Goal: Navigation & Orientation: Find specific page/section

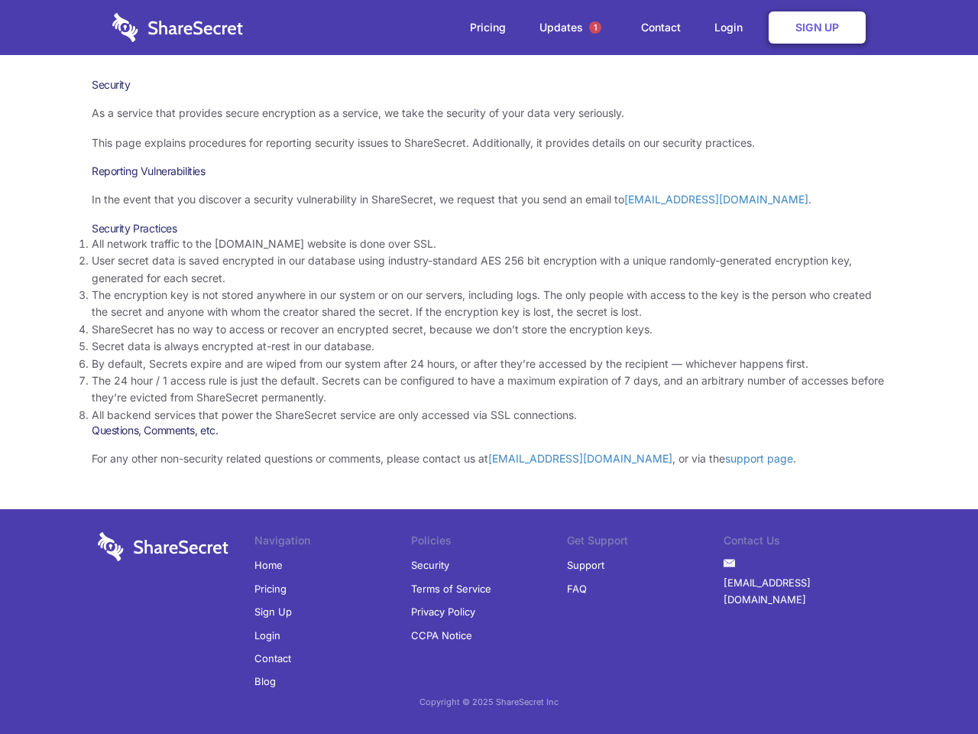
click at [489, 367] on li "By default, Secrets expire and are wiped from our system after 24 hours, or aft…" at bounding box center [489, 363] width 795 height 17
click at [595, 28] on span "1" at bounding box center [595, 27] width 12 height 12
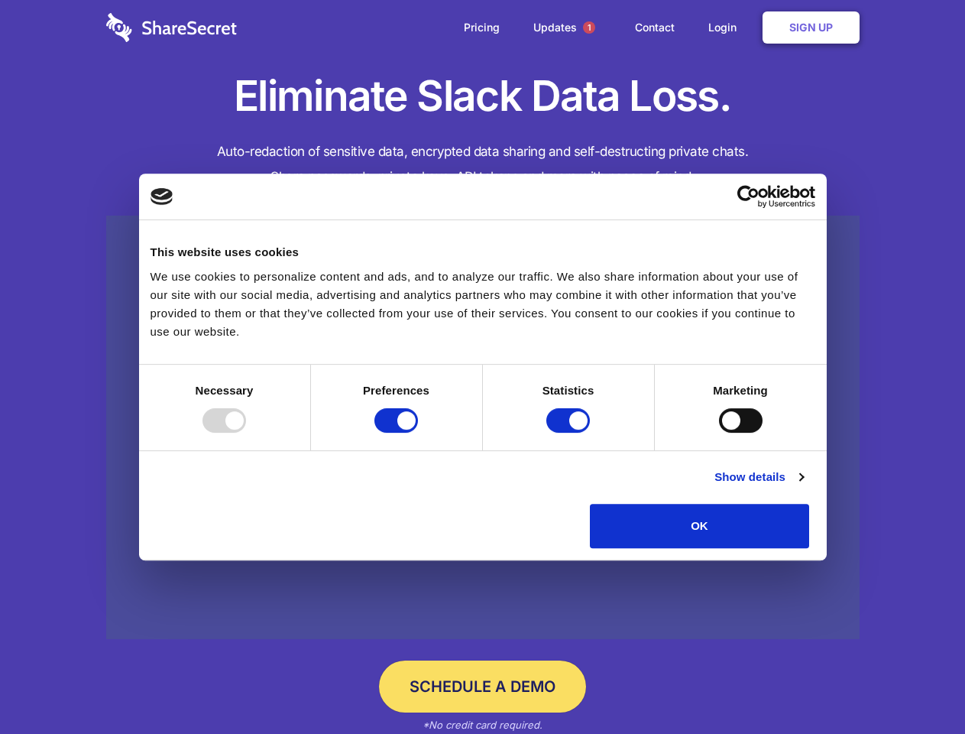
click at [246, 433] on div at bounding box center [225, 420] width 44 height 24
click at [418, 433] on input "Preferences" at bounding box center [396, 420] width 44 height 24
checkbox input "false"
click at [570, 433] on input "Statistics" at bounding box center [568, 420] width 44 height 24
checkbox input "false"
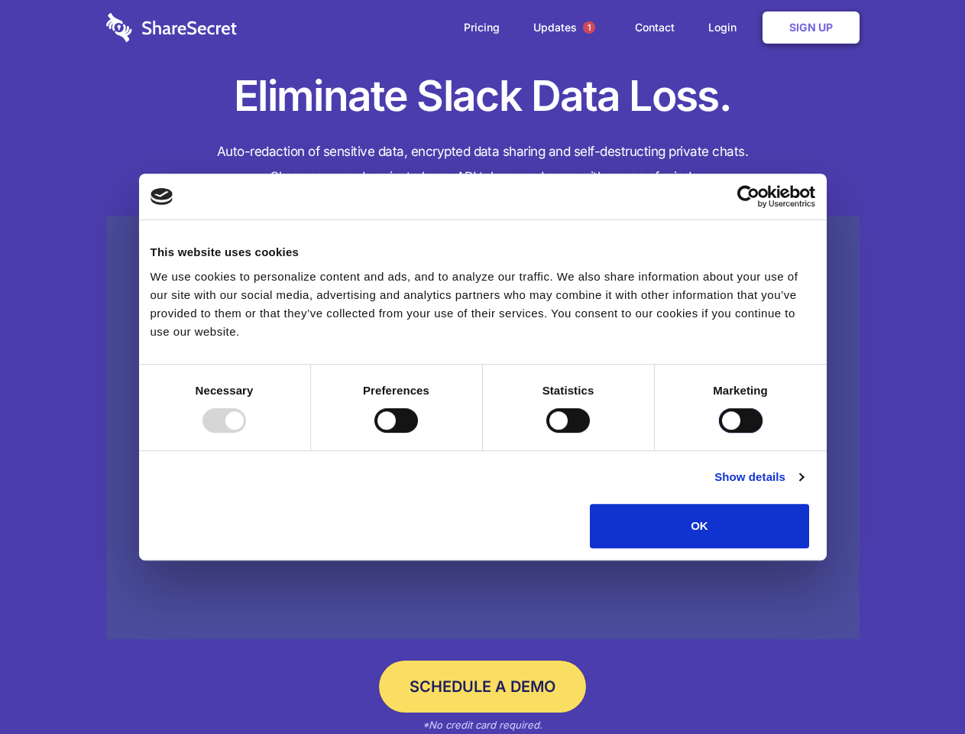
click at [719, 433] on input "Marketing" at bounding box center [741, 420] width 44 height 24
checkbox input "true"
click at [803, 486] on link "Show details" at bounding box center [758, 477] width 89 height 18
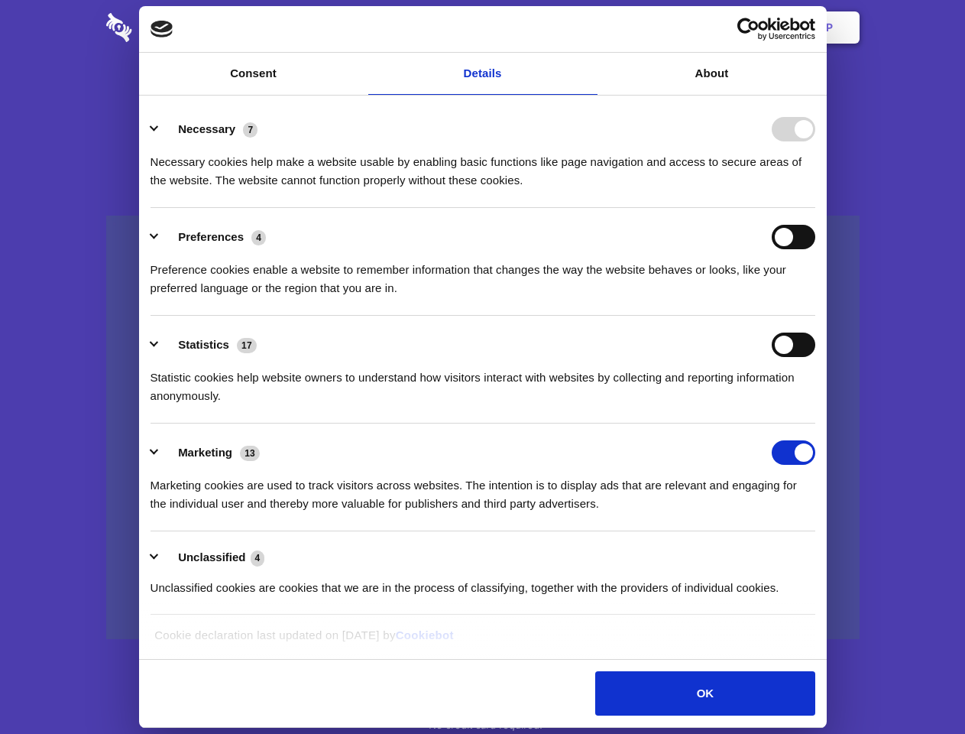
click at [815, 208] on li "Necessary 7 Necessary cookies help make a website usable by enabling basic func…" at bounding box center [483, 154] width 665 height 108
click at [588, 28] on span "1" at bounding box center [589, 27] width 12 height 12
